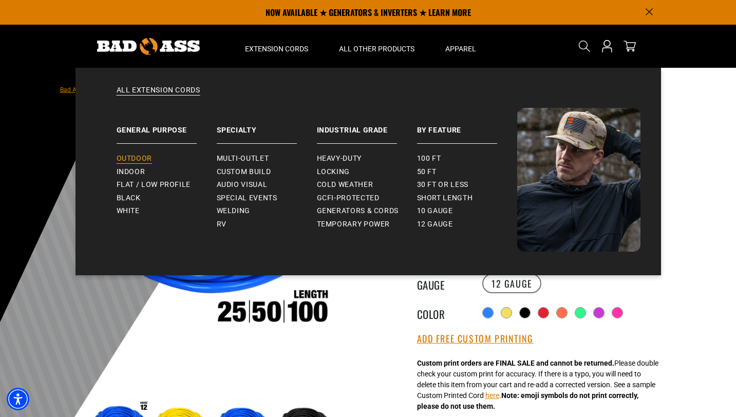
click at [145, 155] on span "Outdoor" at bounding box center [134, 158] width 35 height 9
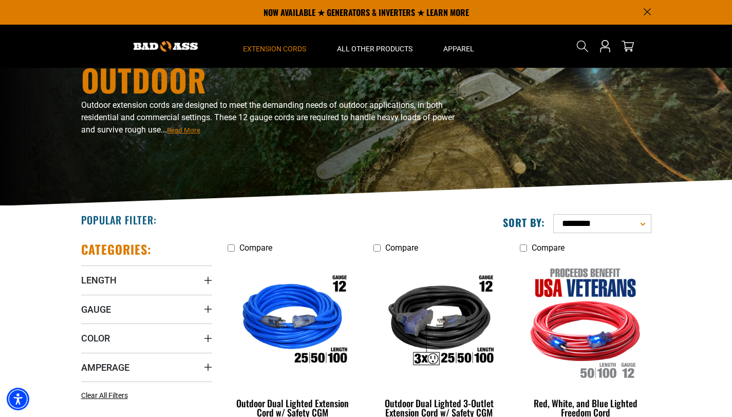
scroll to position [53, 0]
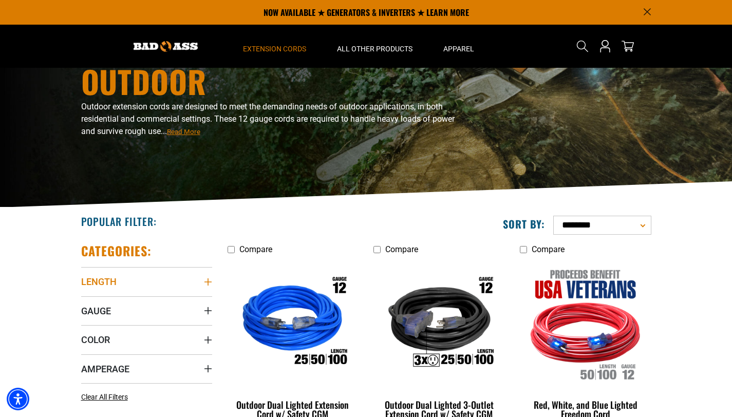
click at [204, 284] on icon "Length" at bounding box center [208, 282] width 8 height 8
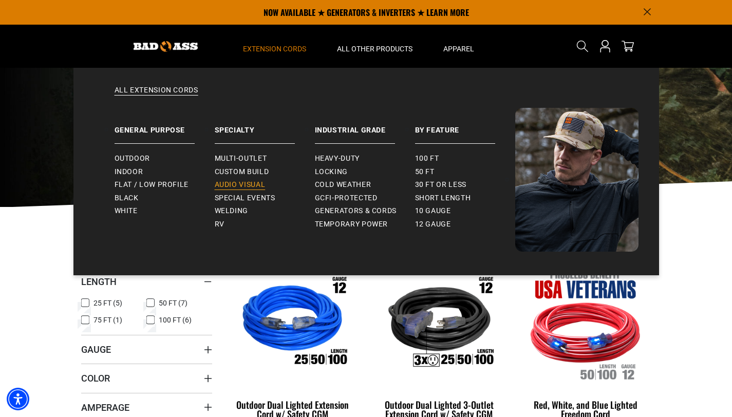
click at [225, 182] on span "Audio Visual" at bounding box center [240, 184] width 51 height 9
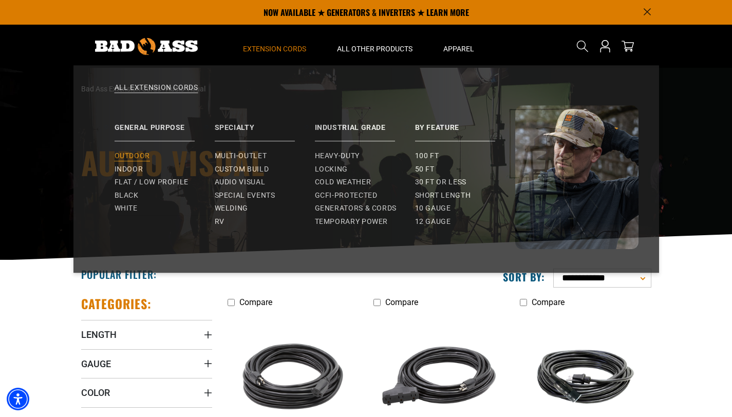
click at [144, 160] on span "Outdoor" at bounding box center [132, 158] width 35 height 9
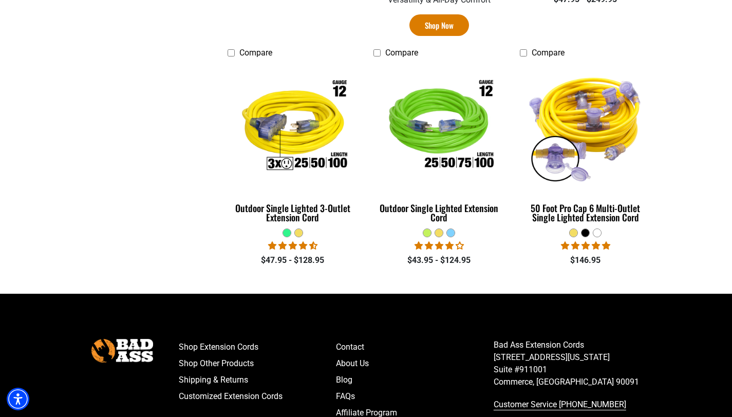
scroll to position [776, 0]
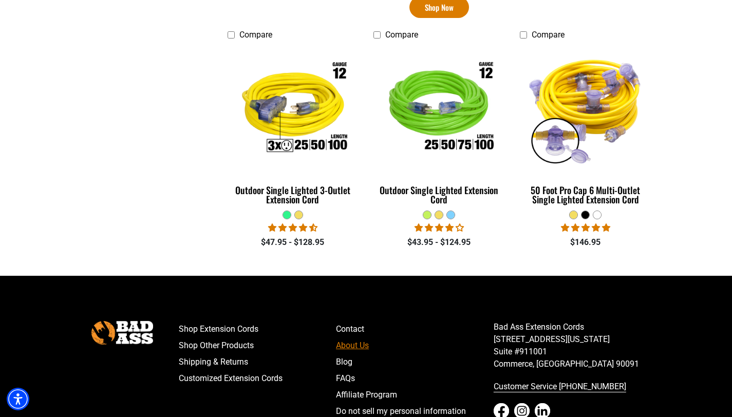
click at [356, 343] on link "About Us" at bounding box center [415, 345] width 158 height 16
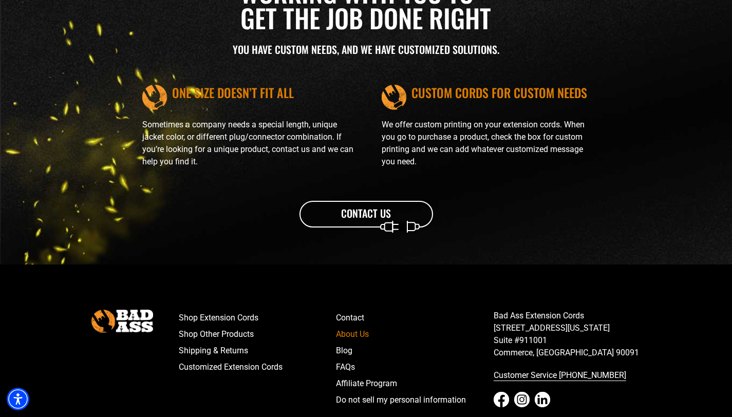
scroll to position [1152, 0]
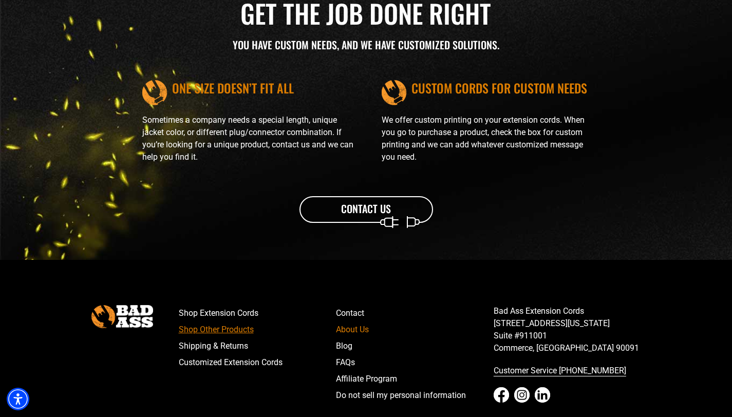
click at [241, 329] on link "Shop Other Products" at bounding box center [258, 329] width 158 height 16
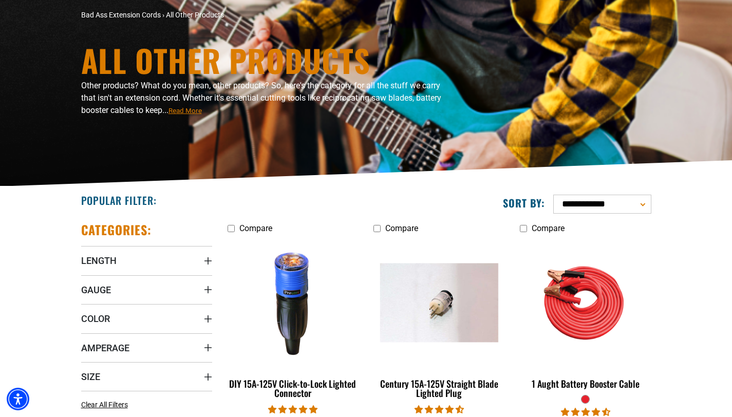
scroll to position [127, 0]
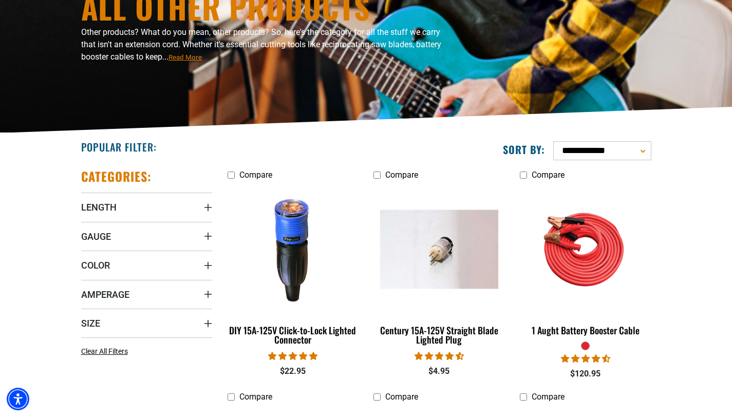
click at [637, 154] on select "**********" at bounding box center [602, 150] width 98 height 19
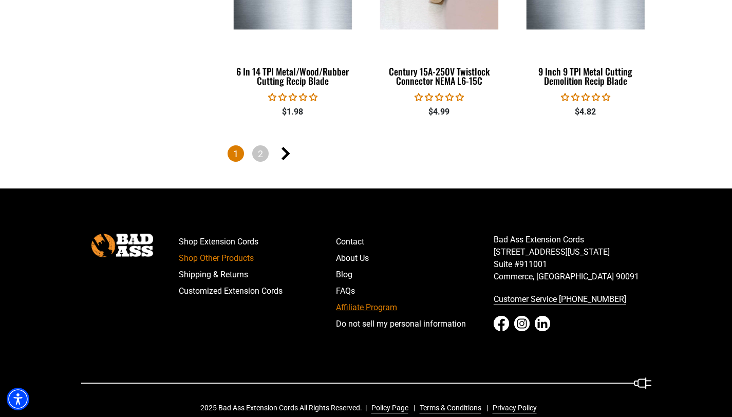
scroll to position [2386, 0]
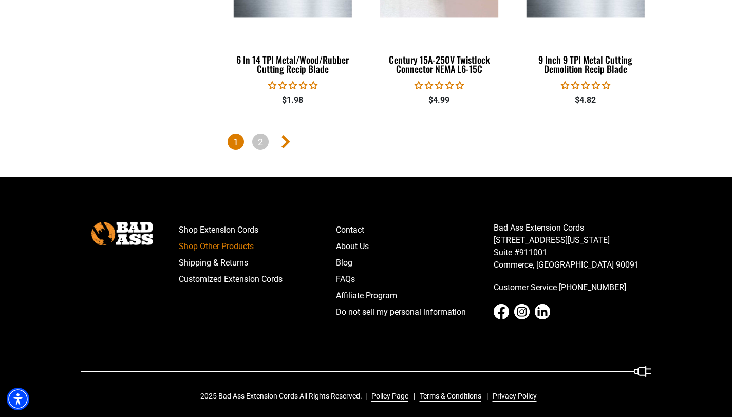
click at [286, 139] on icon "Next page" at bounding box center [285, 141] width 9 height 13
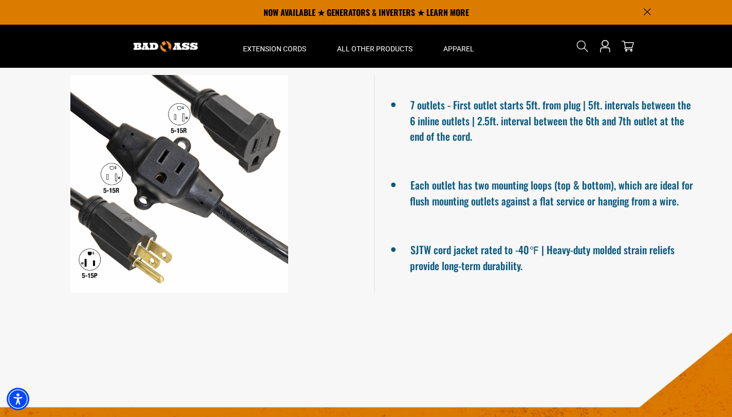
scroll to position [601, 0]
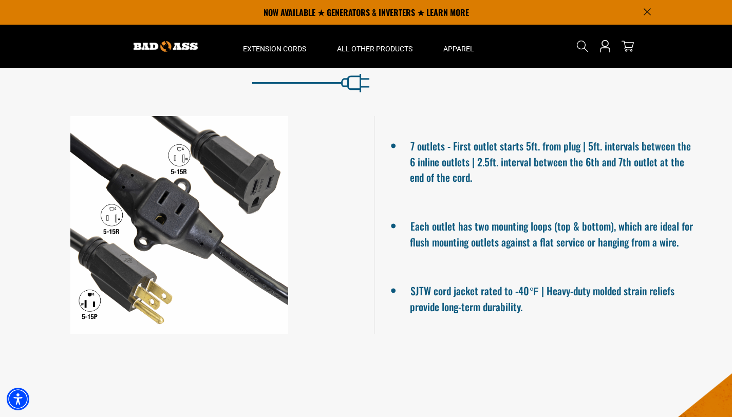
click at [441, 68] on h2 "Details & Specs" at bounding box center [552, 59] width 318 height 22
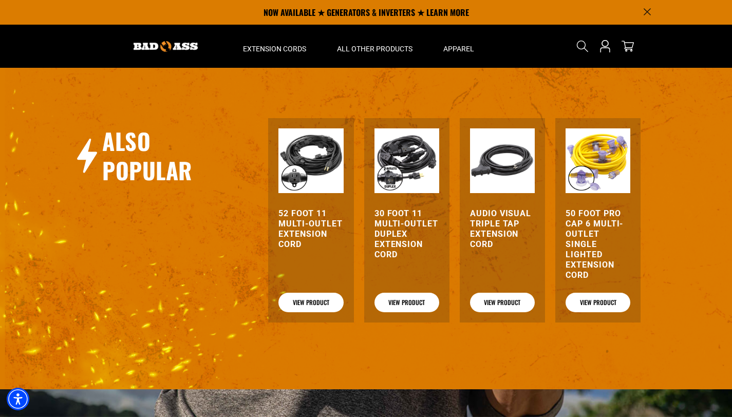
scroll to position [522, 0]
